Goal: Navigation & Orientation: Find specific page/section

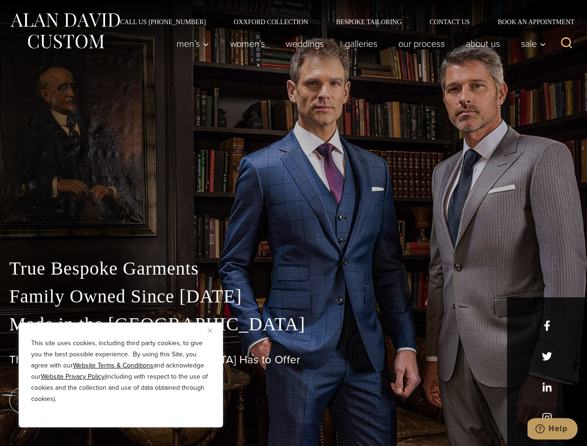
click at [293, 223] on div "True Bespoke Garments Family Owned Since [DATE] Made in [GEOGRAPHIC_DATA] The B…" at bounding box center [293, 327] width 587 height 238
click at [213, 330] on button "Close" at bounding box center [213, 330] width 11 height 11
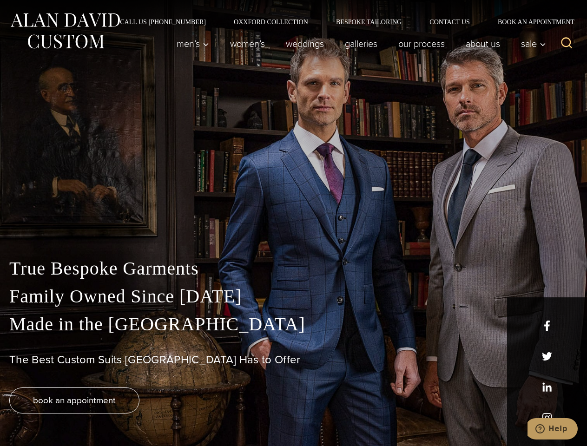
click at [121, 415] on div "True Bespoke Garments Family Owned Since [DATE] Made in [GEOGRAPHIC_DATA] The B…" at bounding box center [293, 350] width 587 height 191
click at [567, 44] on icon "Search" at bounding box center [566, 42] width 13 height 13
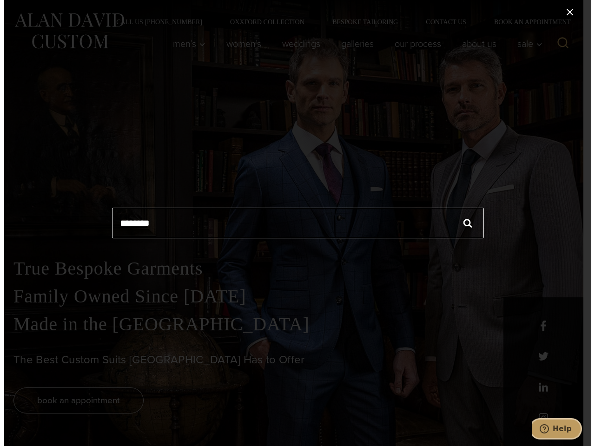
click at [548, 429] on icon "Help" at bounding box center [543, 428] width 9 height 9
